Goal: Task Accomplishment & Management: Manage account settings

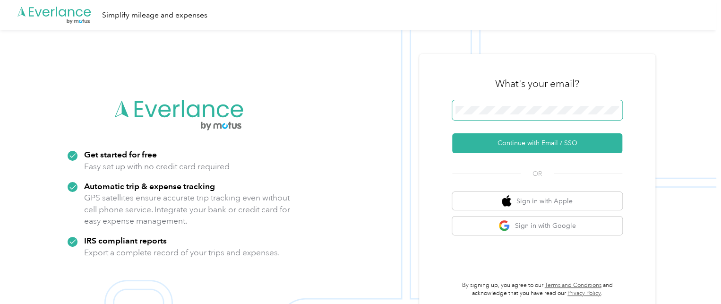
click at [490, 118] on span at bounding box center [537, 110] width 170 height 20
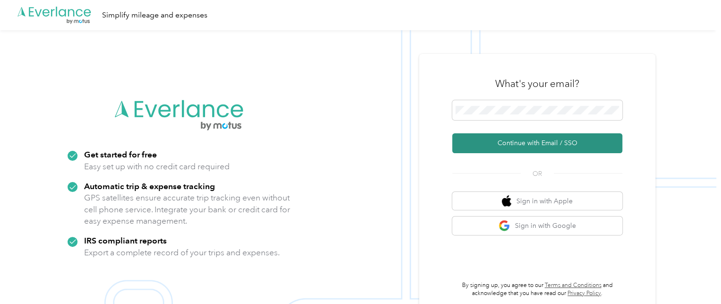
click at [510, 146] on button "Continue with Email / SSO" at bounding box center [537, 143] width 170 height 20
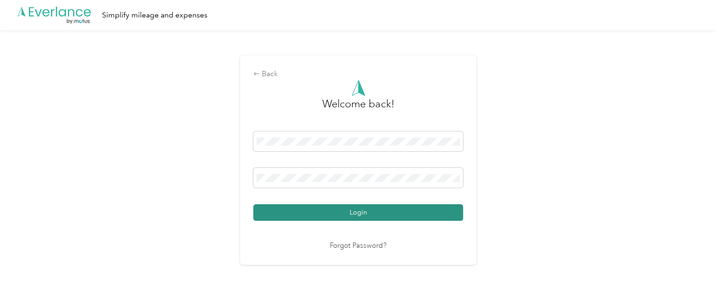
click at [366, 209] on button "Login" at bounding box center [358, 212] width 210 height 17
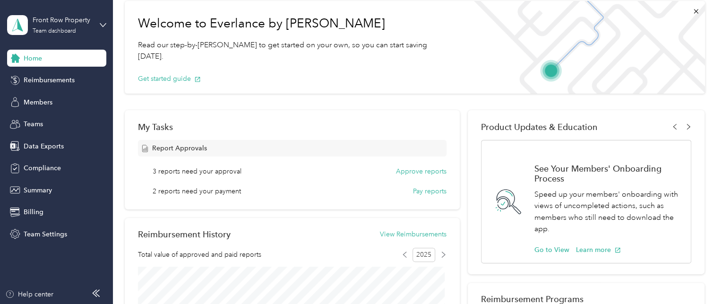
scroll to position [45, 0]
click at [34, 124] on span "Teams" at bounding box center [33, 124] width 19 height 10
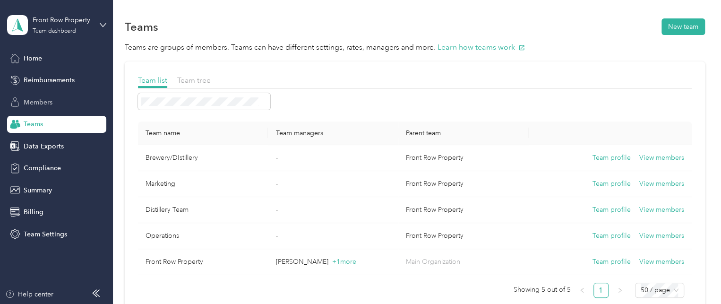
click at [38, 106] on span "Members" at bounding box center [38, 102] width 29 height 10
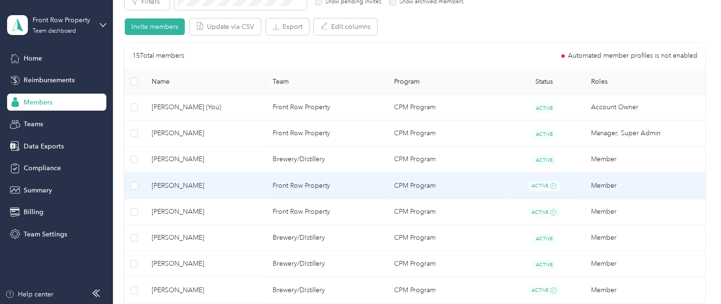
scroll to position [187, 0]
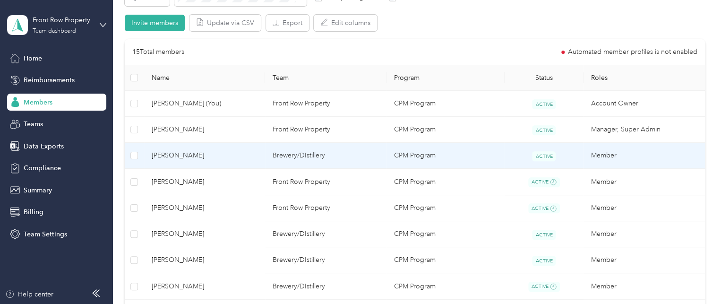
click at [164, 155] on span "[PERSON_NAME]" at bounding box center [205, 155] width 106 height 10
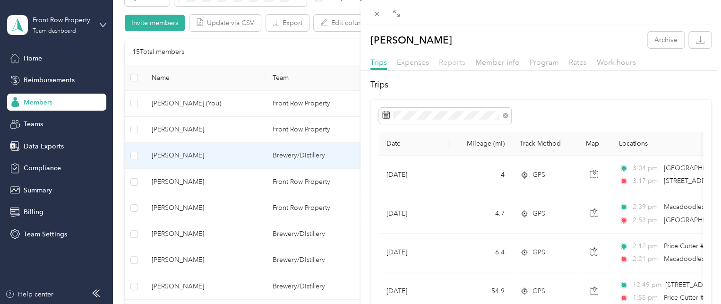
click at [453, 66] on span "Reports" at bounding box center [452, 62] width 26 height 9
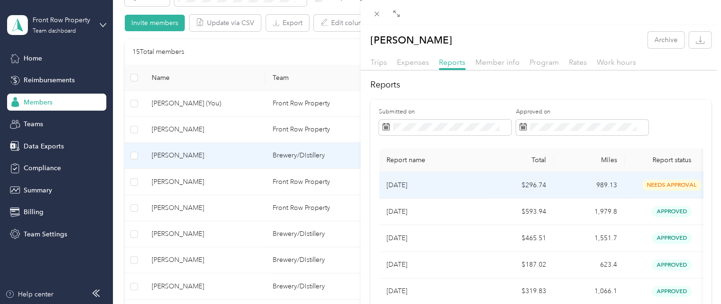
click at [517, 190] on td "$296.74" at bounding box center [518, 185] width 71 height 26
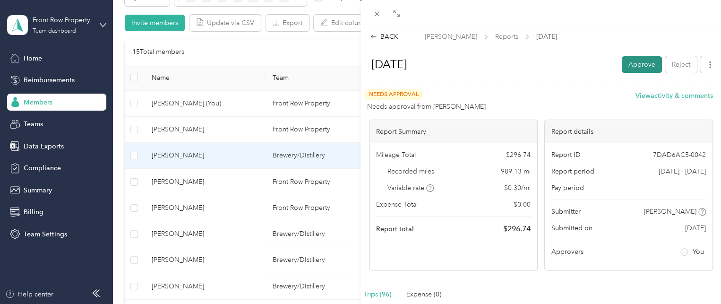
click at [633, 69] on button "Approve" at bounding box center [641, 64] width 40 height 17
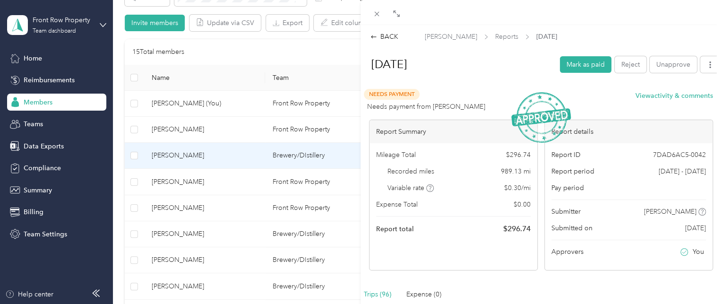
click at [173, 211] on div "BACK [PERSON_NAME] Reports [DATE] [DATE] Mark as paid Reject Unapprove Needs Pa…" at bounding box center [360, 152] width 721 height 304
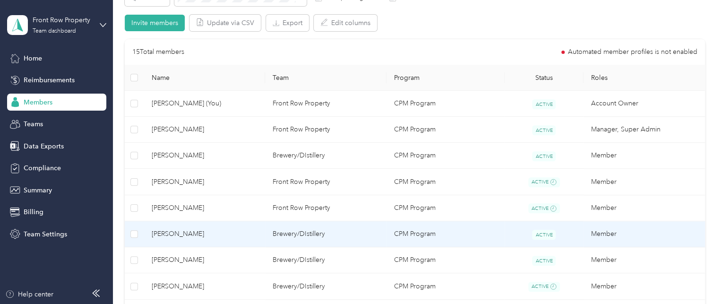
click at [175, 235] on span "[PERSON_NAME]" at bounding box center [205, 234] width 106 height 10
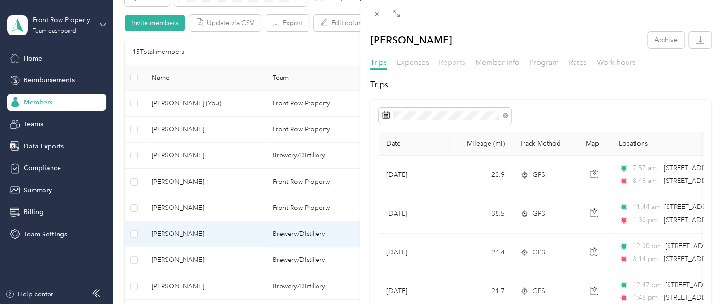
click at [446, 63] on span "Reports" at bounding box center [452, 62] width 26 height 9
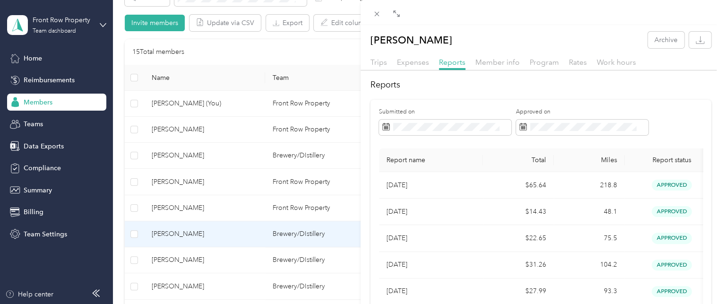
click at [189, 247] on div "[PERSON_NAME] Archive Trips Expenses Reports Member info Program Rates Work hou…" at bounding box center [360, 152] width 721 height 304
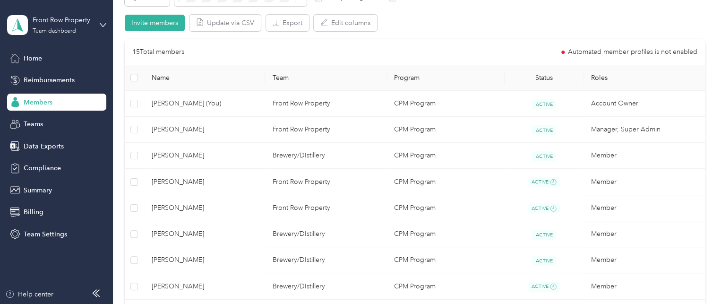
click at [187, 261] on div at bounding box center [360, 152] width 721 height 304
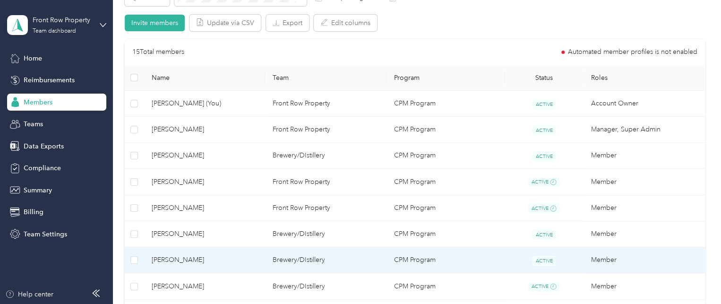
click at [187, 261] on span "[PERSON_NAME]" at bounding box center [205, 260] width 106 height 10
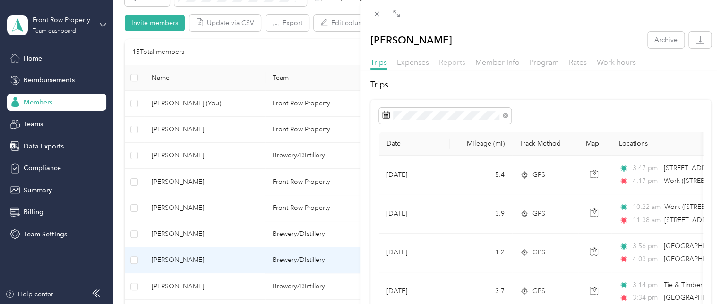
click at [457, 62] on span "Reports" at bounding box center [452, 62] width 26 height 9
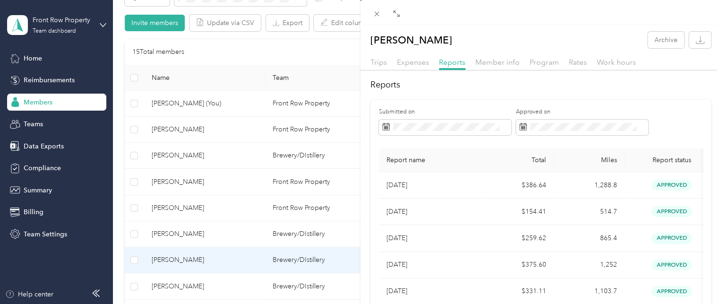
click at [191, 244] on div "[PERSON_NAME] Archive Trips Expenses Reports Member info Program Rates Work hou…" at bounding box center [360, 152] width 721 height 304
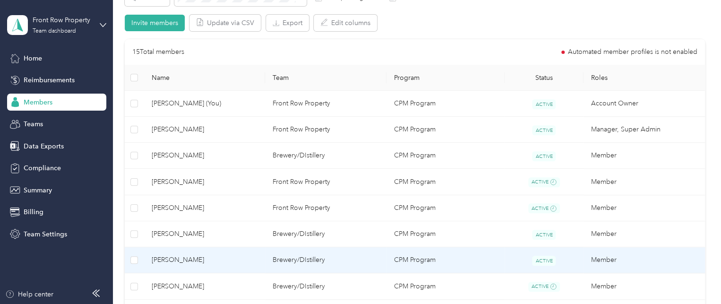
click at [191, 261] on span "[PERSON_NAME]" at bounding box center [205, 260] width 106 height 10
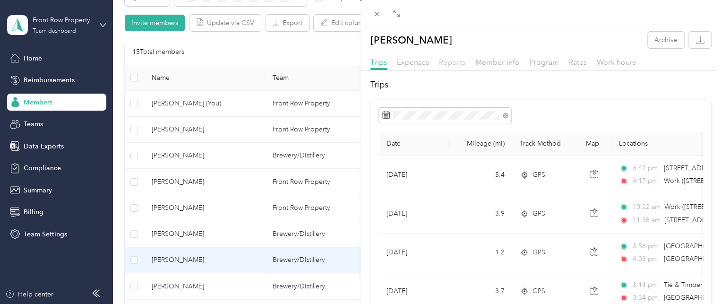
click at [451, 65] on span "Reports" at bounding box center [452, 62] width 26 height 9
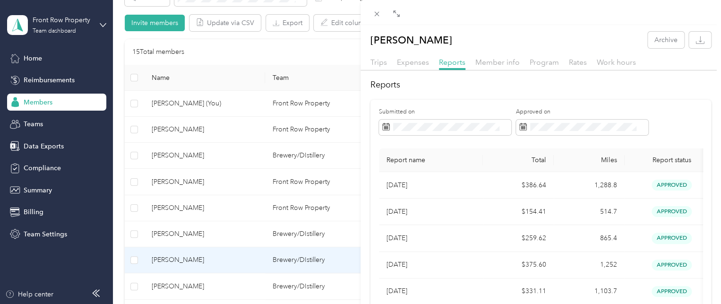
click at [379, 67] on div "Trips" at bounding box center [378, 63] width 17 height 12
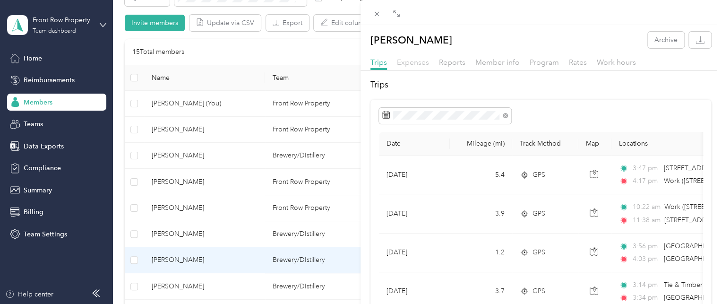
click at [407, 58] on span "Expenses" at bounding box center [413, 62] width 32 height 9
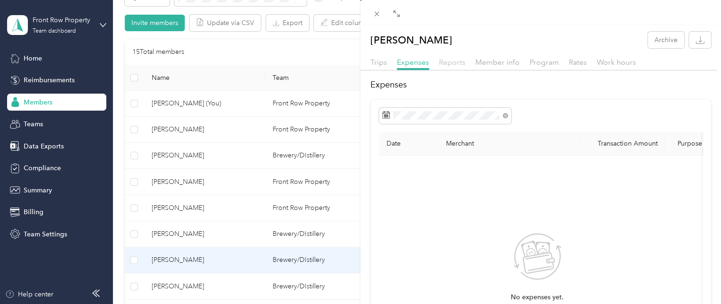
click at [461, 62] on span "Reports" at bounding box center [452, 62] width 26 height 9
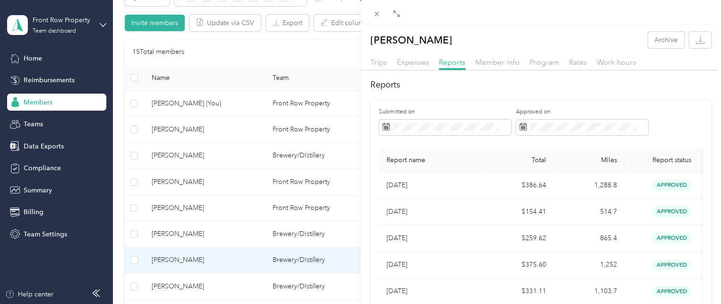
click at [193, 282] on div "[PERSON_NAME] Archive Trips Expenses Reports Member info Program Rates Work hou…" at bounding box center [360, 152] width 721 height 304
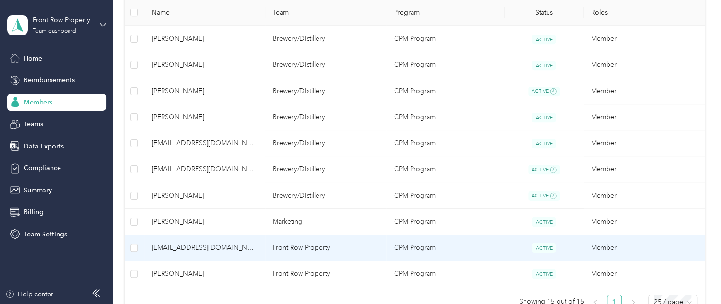
scroll to position [395, 0]
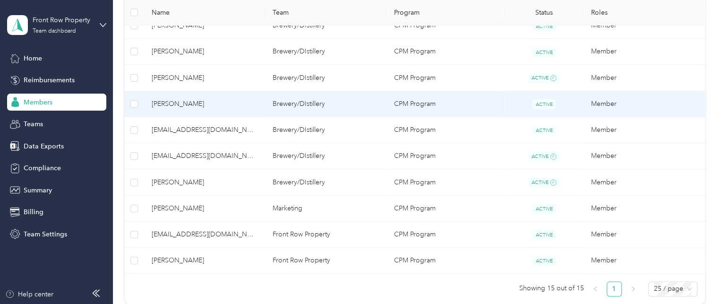
click at [191, 110] on td "[PERSON_NAME]" at bounding box center [204, 104] width 121 height 26
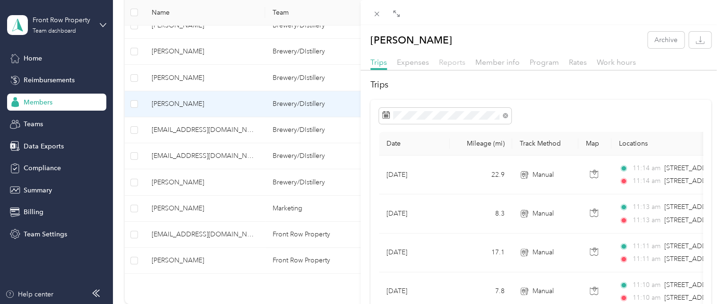
click at [456, 62] on span "Reports" at bounding box center [452, 62] width 26 height 9
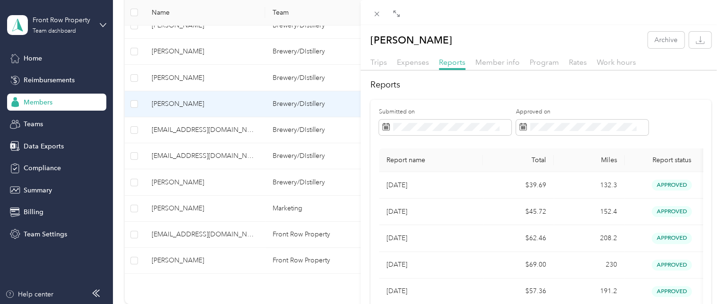
click at [181, 207] on div "[PERSON_NAME] Archive Trips Expenses Reports Member info Program Rates Work hou…" at bounding box center [360, 152] width 721 height 304
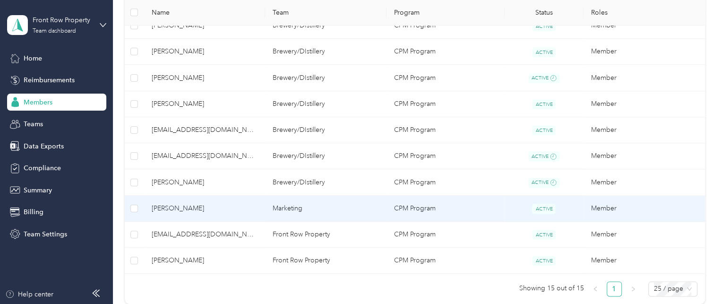
click at [181, 207] on span "[PERSON_NAME]" at bounding box center [205, 208] width 106 height 10
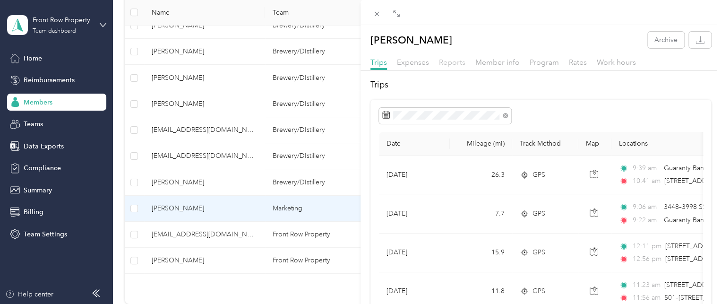
click at [453, 61] on span "Reports" at bounding box center [452, 62] width 26 height 9
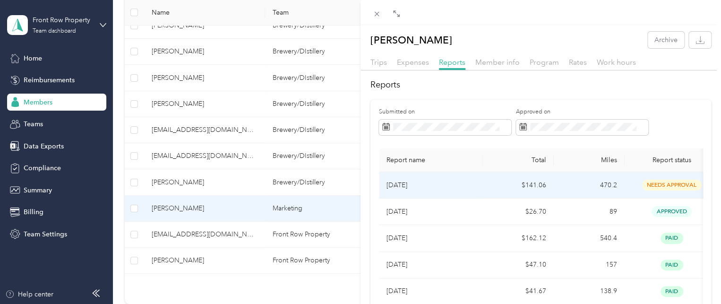
click at [483, 186] on td "$141.06" at bounding box center [518, 185] width 71 height 26
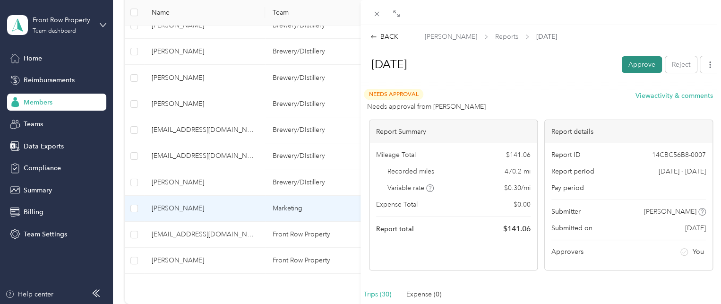
click at [638, 61] on button "Approve" at bounding box center [641, 64] width 40 height 17
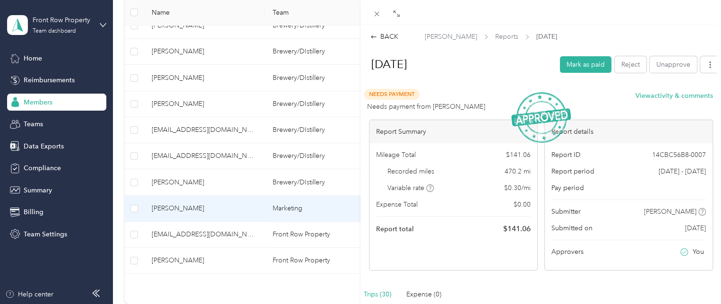
click at [188, 248] on div "BACK [PERSON_NAME] Reports [DATE] [DATE] Mark as paid Reject Unapprove Needs Pa…" at bounding box center [360, 152] width 721 height 304
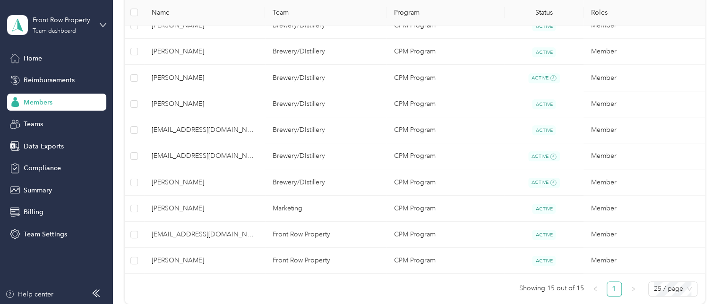
click at [217, 236] on div at bounding box center [360, 152] width 721 height 304
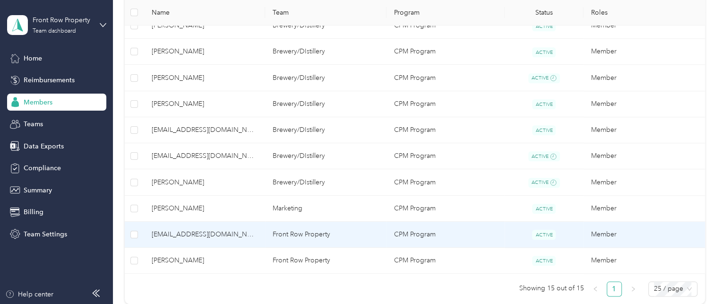
click at [217, 236] on span "[EMAIL_ADDRESS][DOMAIN_NAME]" at bounding box center [205, 234] width 106 height 10
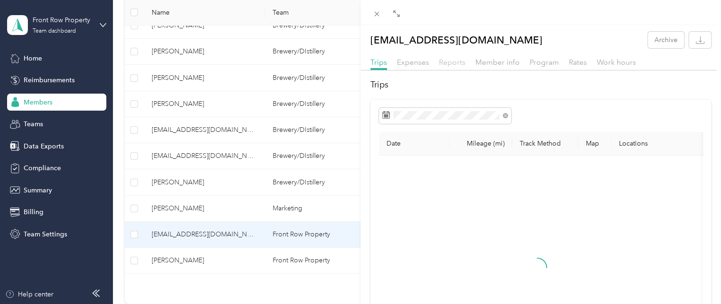
click at [448, 63] on span "Reports" at bounding box center [452, 62] width 26 height 9
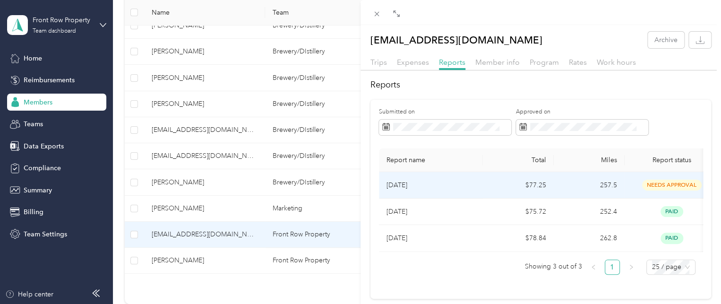
click at [467, 185] on p "[DATE]" at bounding box center [430, 185] width 89 height 10
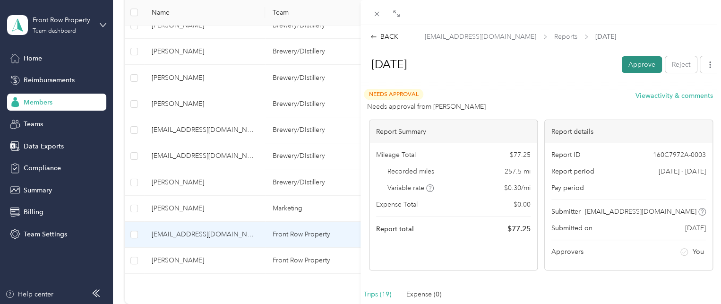
click at [631, 64] on button "Approve" at bounding box center [641, 64] width 40 height 17
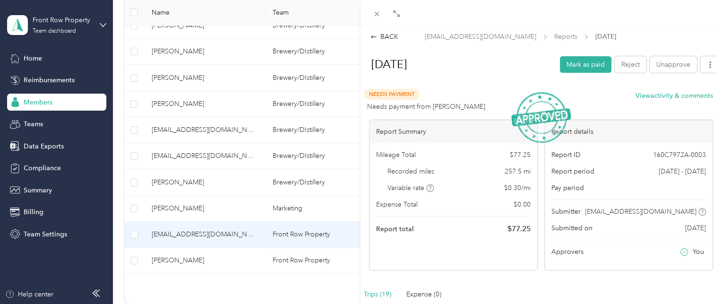
click at [181, 97] on div "BACK [EMAIL_ADDRESS][DOMAIN_NAME] Reports [DATE] [DATE] Mark as paid Reject Una…" at bounding box center [360, 152] width 721 height 304
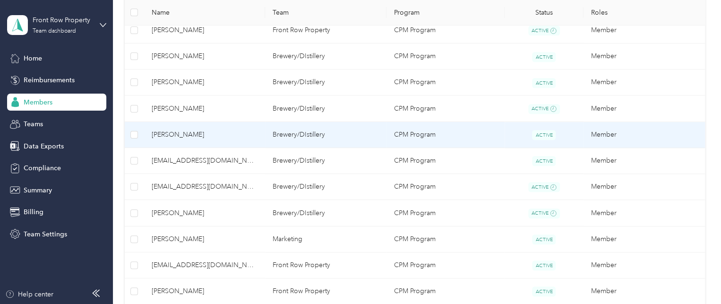
scroll to position [360, 0]
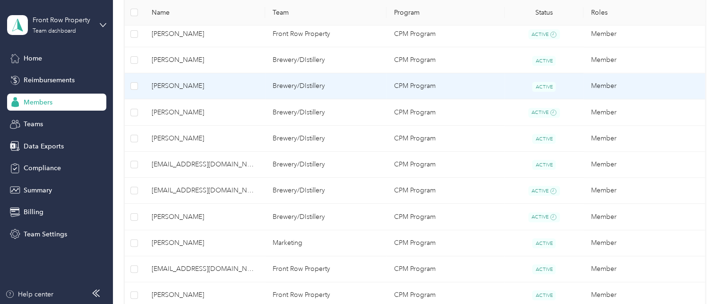
click at [181, 97] on td "[PERSON_NAME]" at bounding box center [204, 86] width 121 height 26
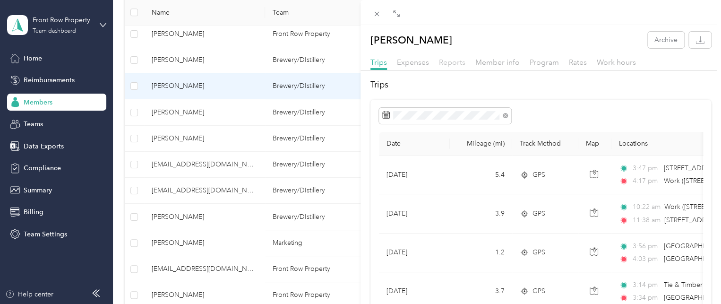
click at [454, 63] on span "Reports" at bounding box center [452, 62] width 26 height 9
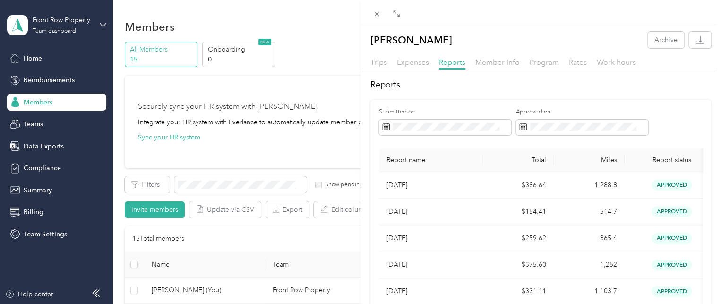
click at [419, 72] on div at bounding box center [540, 72] width 360 height 5
click at [419, 66] on span "Expenses" at bounding box center [413, 62] width 32 height 9
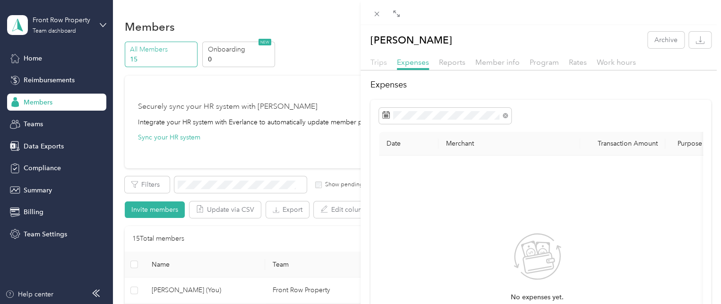
click at [381, 58] on span "Trips" at bounding box center [378, 62] width 17 height 9
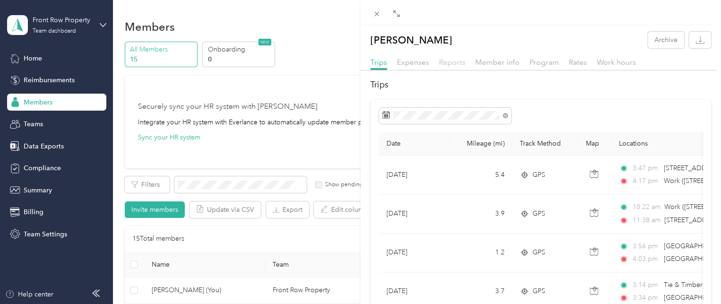
click at [443, 59] on span "Reports" at bounding box center [452, 62] width 26 height 9
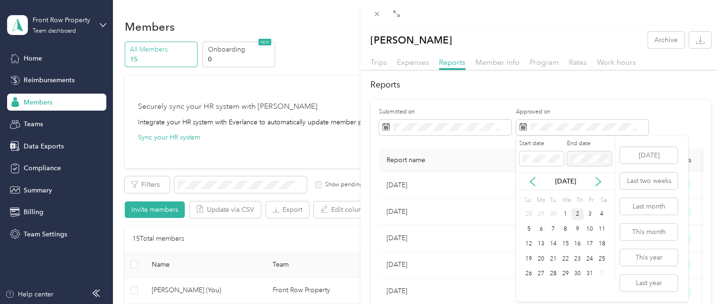
click at [577, 212] on div "2" at bounding box center [577, 214] width 12 height 12
click at [528, 183] on icon at bounding box center [531, 181] width 9 height 9
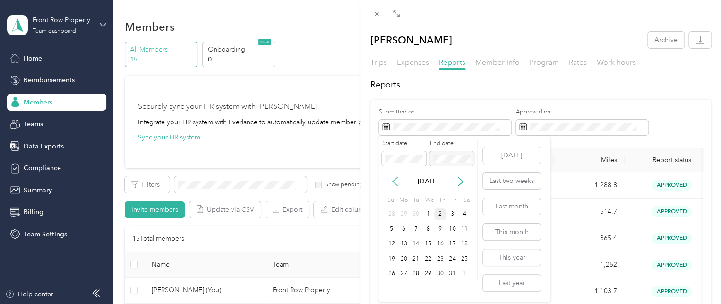
click at [395, 185] on icon at bounding box center [394, 181] width 9 height 9
click at [400, 211] on div "1" at bounding box center [404, 214] width 12 height 12
click at [502, 154] on button "Today" at bounding box center [512, 155] width 58 height 17
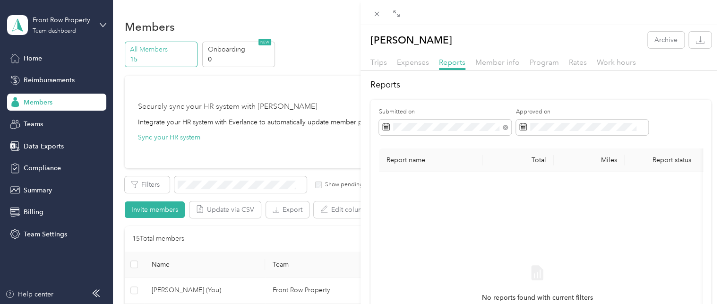
click at [331, 79] on div "Catherine Wellever Archive Trips Expenses Reports Member info Program Rates Wor…" at bounding box center [360, 152] width 721 height 304
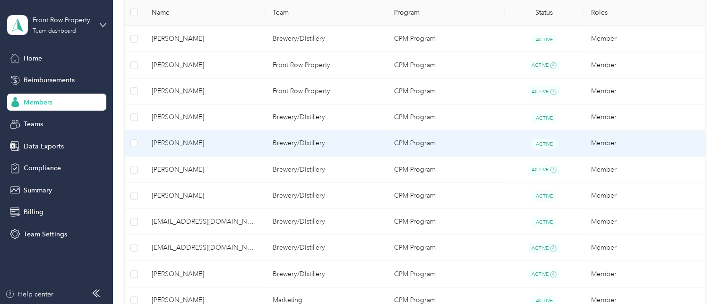
scroll to position [311, 0]
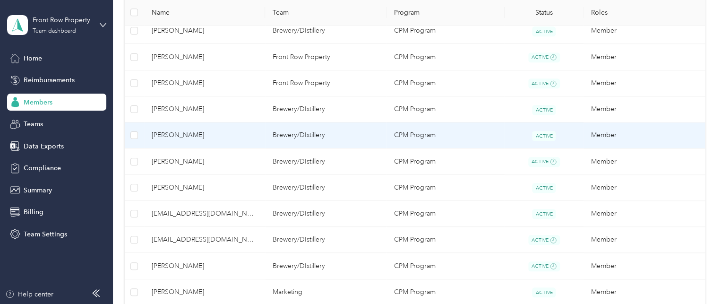
click at [188, 136] on span "[PERSON_NAME]" at bounding box center [205, 135] width 106 height 10
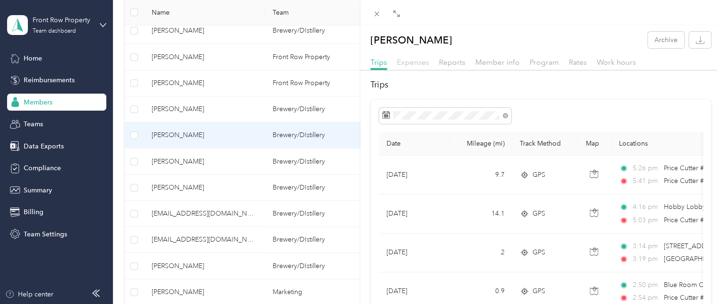
click at [412, 58] on span "Expenses" at bounding box center [413, 62] width 32 height 9
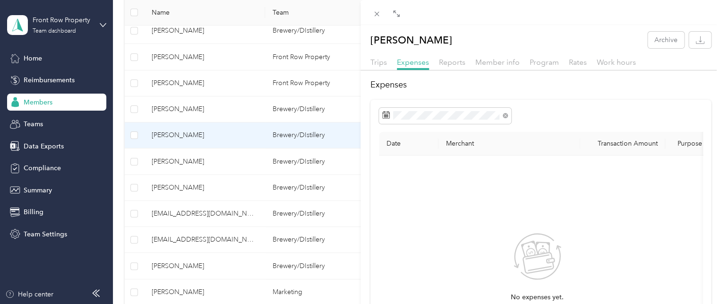
click at [442, 67] on div "Reports" at bounding box center [452, 63] width 26 height 12
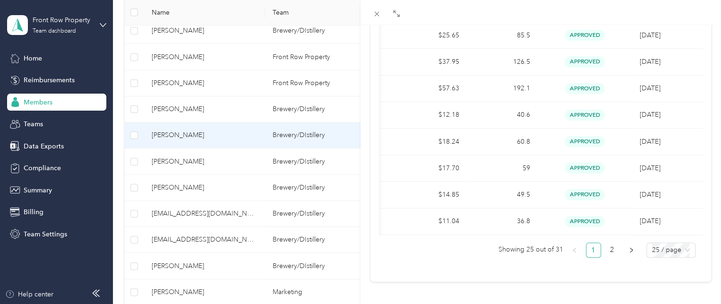
scroll to position [602, 0]
click at [605, 254] on link "2" at bounding box center [612, 248] width 14 height 14
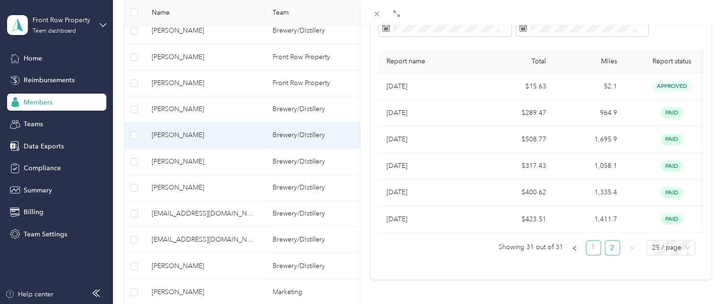
click at [586, 240] on link "1" at bounding box center [593, 247] width 14 height 14
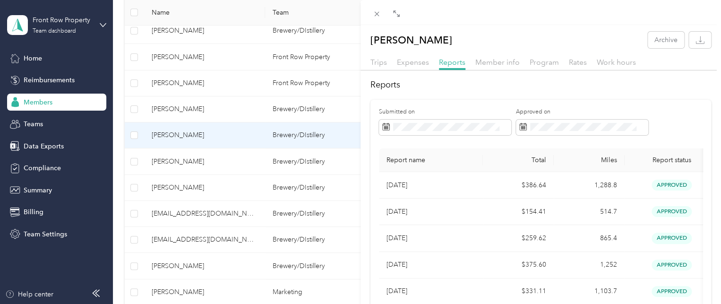
click at [411, 68] on div "Expenses" at bounding box center [413, 63] width 32 height 12
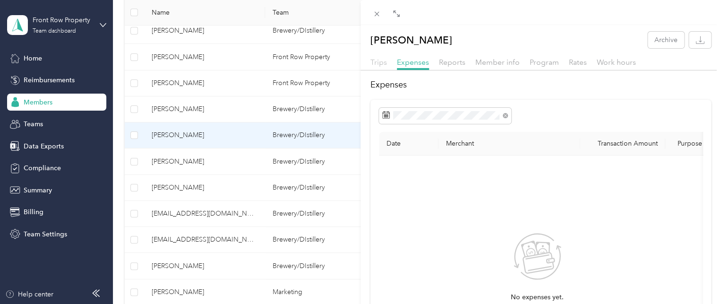
click at [379, 60] on span "Trips" at bounding box center [378, 62] width 17 height 9
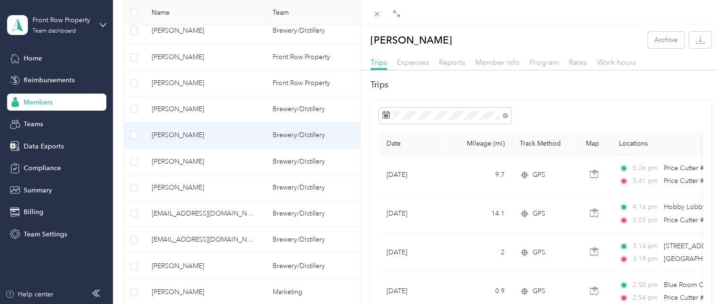
click at [441, 68] on div "Reports" at bounding box center [452, 63] width 26 height 12
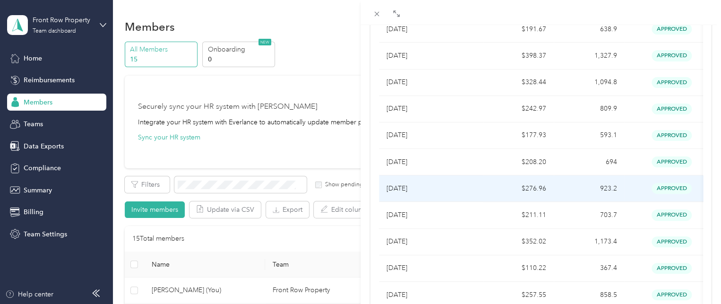
scroll to position [615, 0]
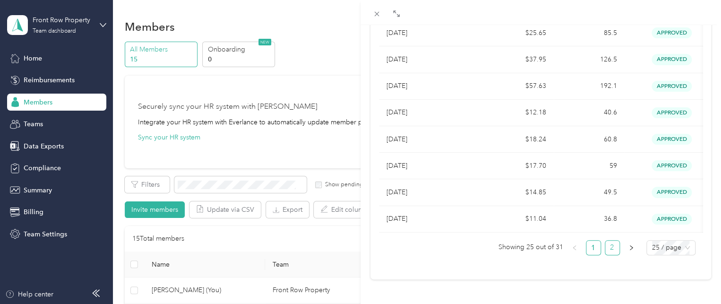
click at [605, 243] on link "2" at bounding box center [612, 247] width 14 height 14
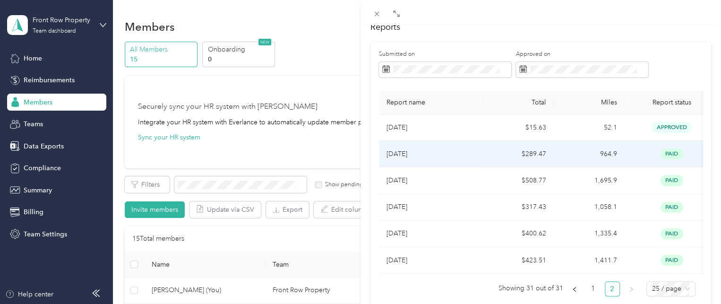
scroll to position [112, 0]
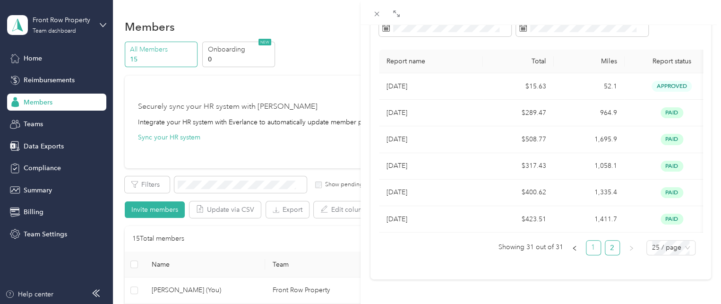
click at [586, 245] on link "1" at bounding box center [593, 247] width 14 height 14
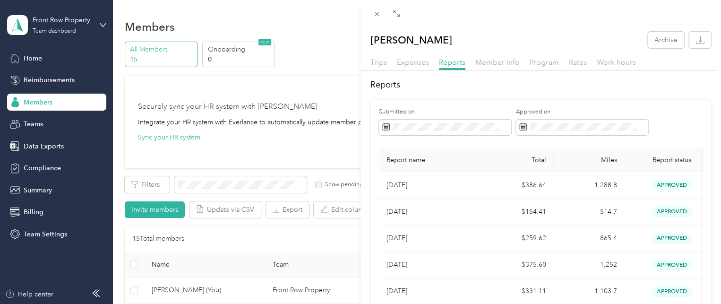
click at [30, 58] on div "[PERSON_NAME] Archive Trips Expenses Reports Member info Program Rates Work hou…" at bounding box center [360, 152] width 721 height 304
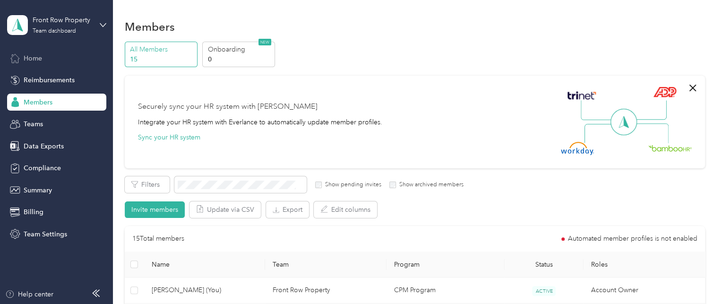
click at [38, 62] on span "Home" at bounding box center [33, 58] width 18 height 10
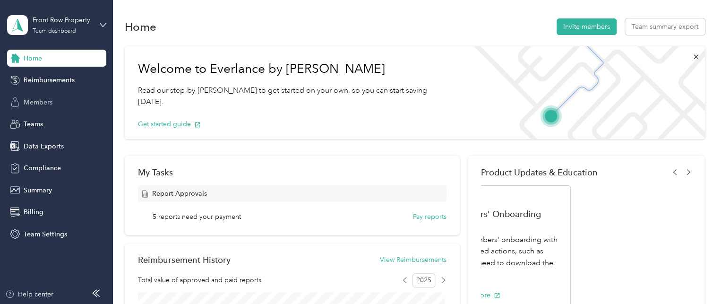
click at [36, 103] on span "Members" at bounding box center [38, 102] width 29 height 10
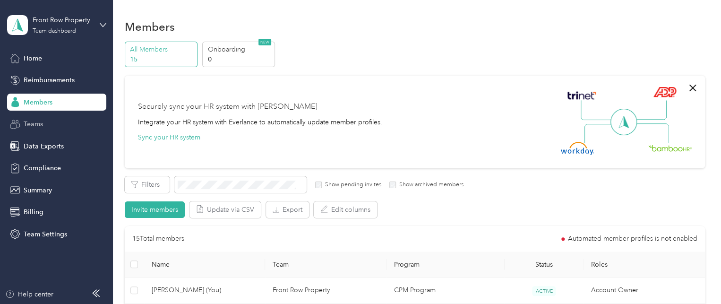
click at [34, 126] on span "Teams" at bounding box center [33, 124] width 19 height 10
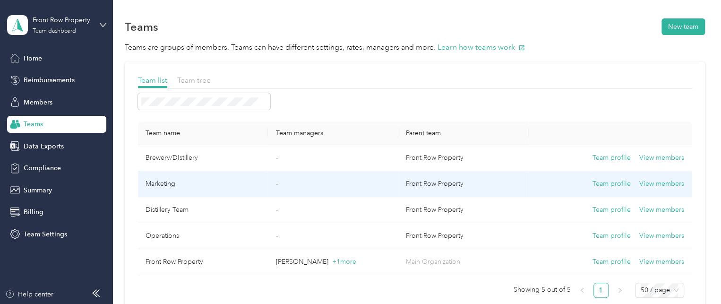
click at [165, 179] on td "Marketing" at bounding box center [203, 184] width 130 height 26
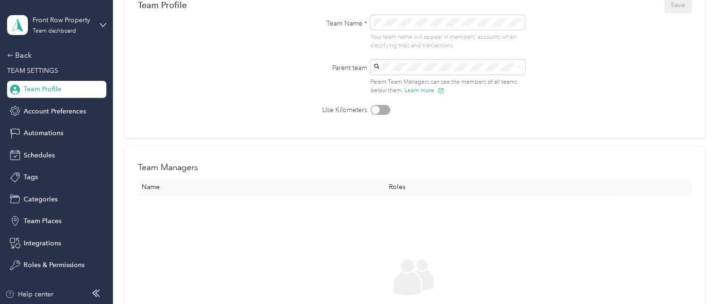
scroll to position [97, 0]
click at [10, 54] on icon at bounding box center [10, 55] width 7 height 7
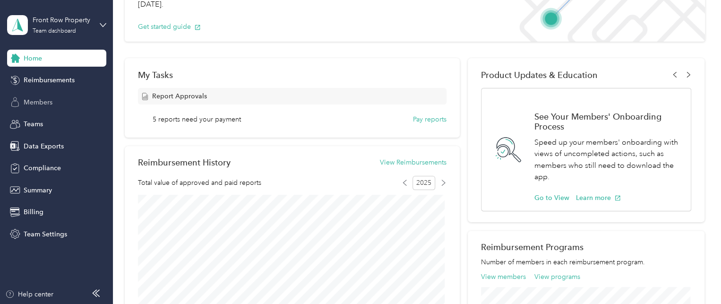
click at [35, 105] on span "Members" at bounding box center [38, 102] width 29 height 10
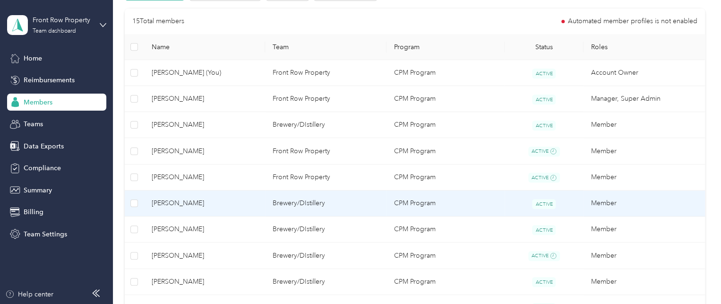
scroll to position [232, 0]
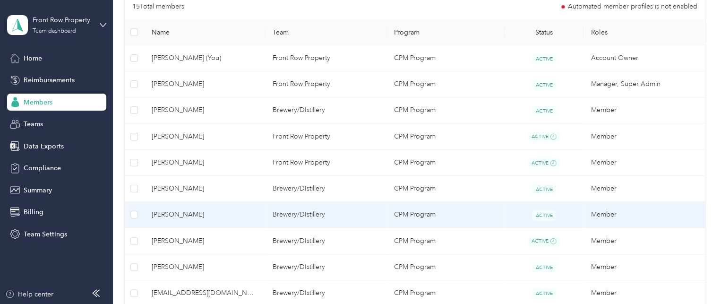
click at [195, 213] on span "[PERSON_NAME]" at bounding box center [205, 214] width 106 height 10
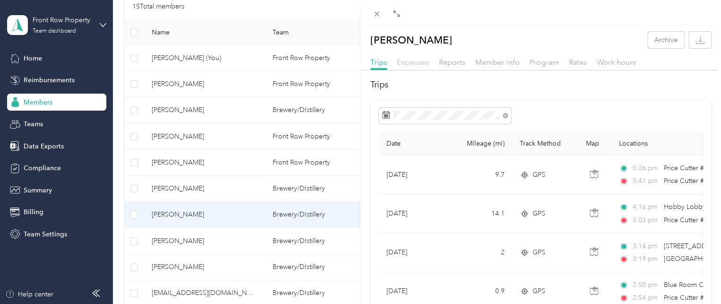
click at [417, 64] on span "Expenses" at bounding box center [413, 62] width 32 height 9
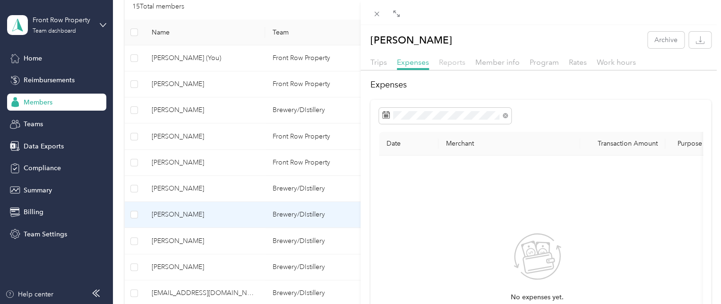
click at [458, 64] on span "Reports" at bounding box center [452, 62] width 26 height 9
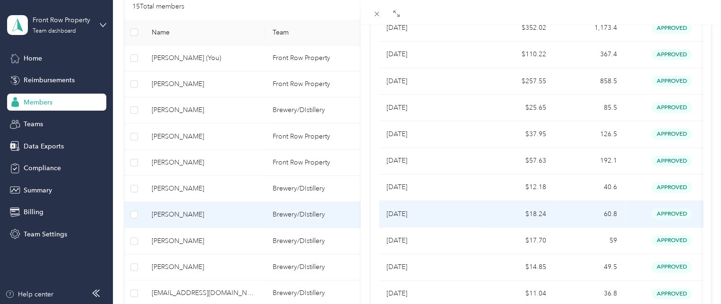
scroll to position [615, 0]
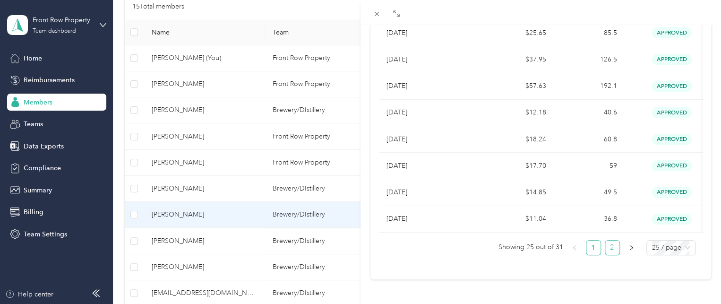
click at [605, 240] on link "2" at bounding box center [612, 247] width 14 height 14
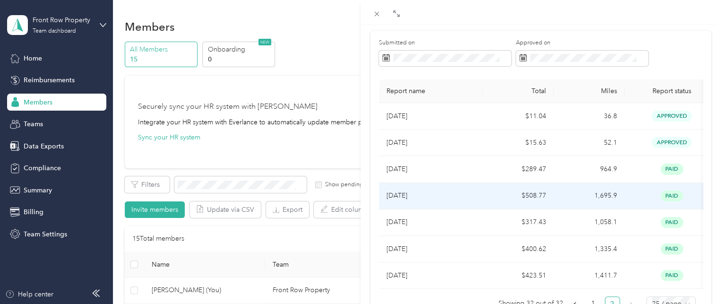
scroll to position [139, 0]
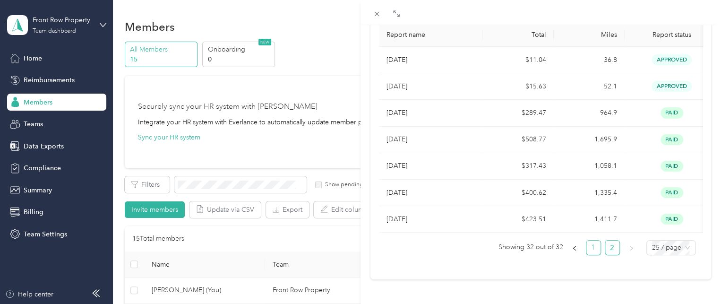
click at [591, 240] on link "1" at bounding box center [593, 247] width 14 height 14
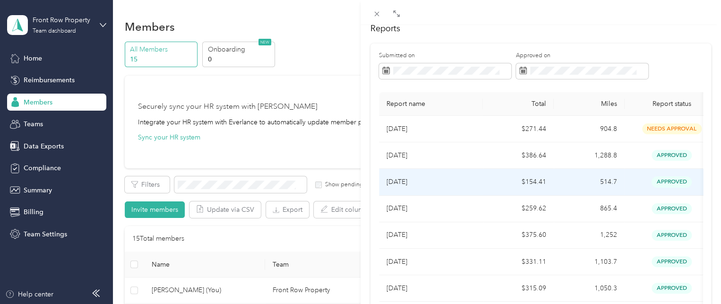
scroll to position [51, 0]
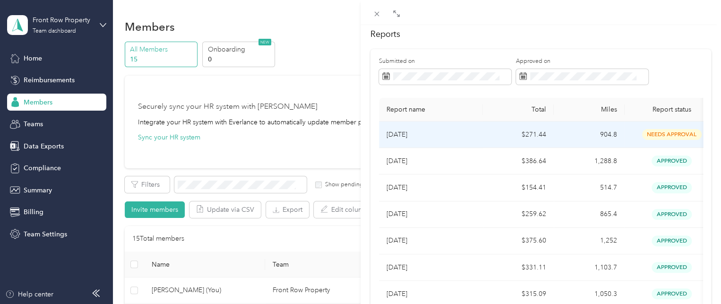
click at [465, 128] on td "[DATE]" at bounding box center [431, 134] width 104 height 26
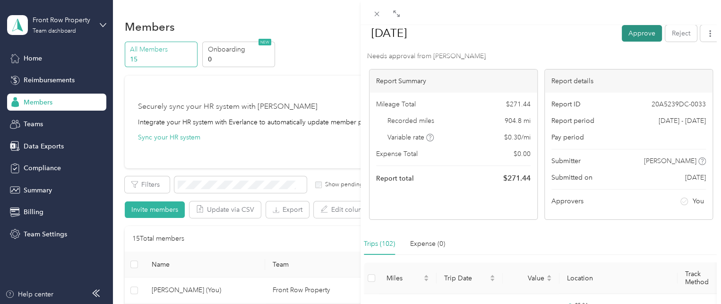
click at [635, 34] on button "Approve" at bounding box center [641, 33] width 40 height 17
